Goal: Information Seeking & Learning: Find specific page/section

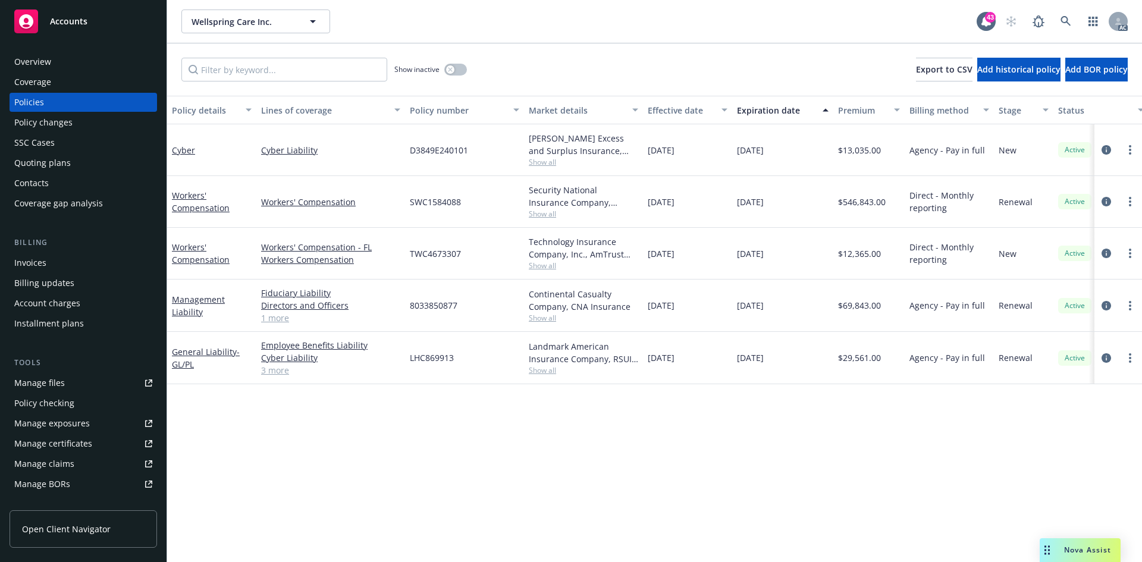
click at [543, 375] on span "Show all" at bounding box center [583, 370] width 109 height 10
click at [691, 405] on div "Policy details Lines of coverage Policy number Market details Effective date Ex…" at bounding box center [654, 329] width 974 height 466
click at [548, 210] on span "Show all" at bounding box center [583, 214] width 109 height 10
click at [715, 439] on div "Policy details Lines of coverage Policy number Market details Effective date Ex…" at bounding box center [654, 329] width 974 height 466
click at [547, 317] on span "Show all" at bounding box center [583, 318] width 109 height 10
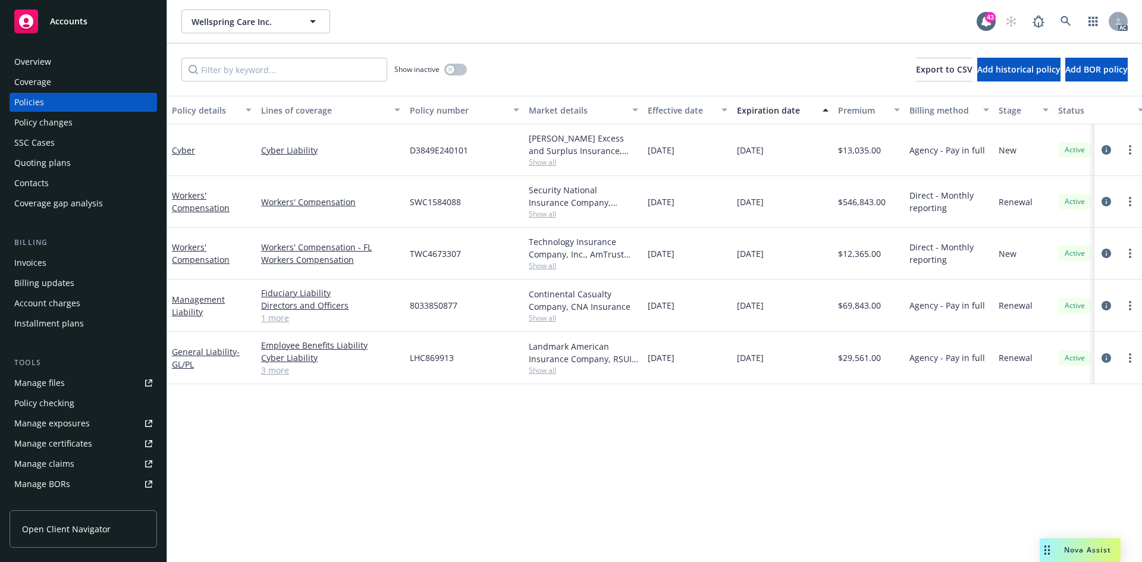
click at [757, 457] on div "Policy details Lines of coverage Policy number Market details Effective date Ex…" at bounding box center [654, 329] width 974 height 466
